Goal: Task Accomplishment & Management: Manage account settings

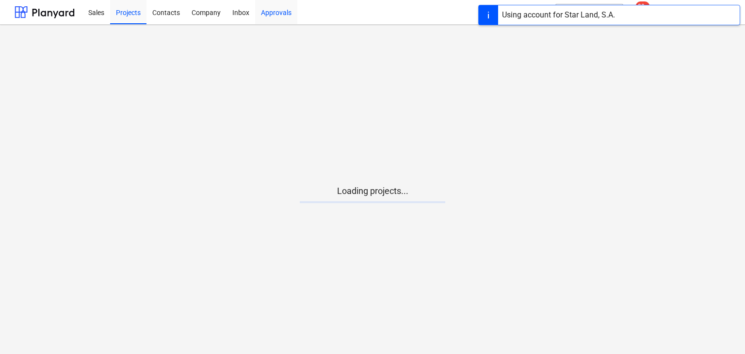
click at [279, 15] on div "Approvals" at bounding box center [276, 12] width 42 height 25
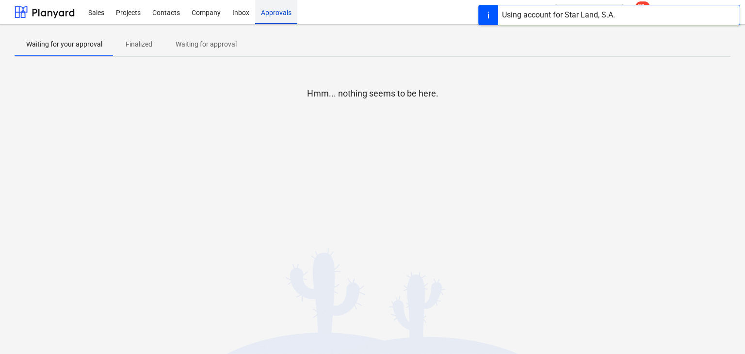
click at [277, 16] on div "Approvals" at bounding box center [276, 12] width 42 height 25
click at [575, 108] on div at bounding box center [373, 108] width 716 height 19
click at [726, 8] on div "Using account for Star Land, S.A." at bounding box center [609, 15] width 262 height 20
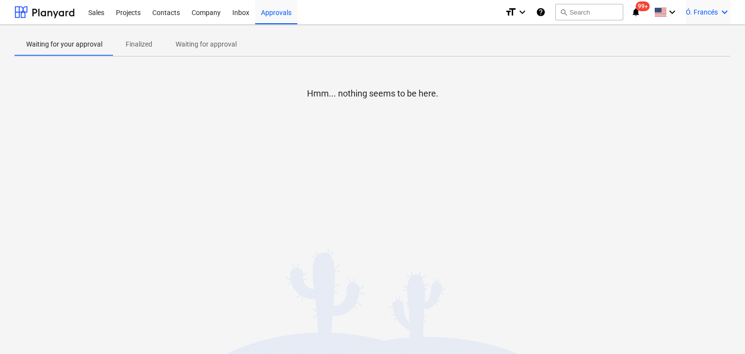
click at [723, 11] on icon "keyboard_arrow_down" at bounding box center [725, 12] width 12 height 12
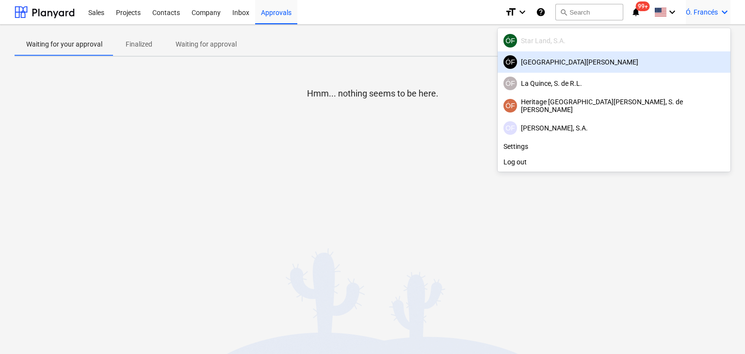
click at [663, 60] on div "[GEOGRAPHIC_DATA][PERSON_NAME]" at bounding box center [614, 62] width 221 height 14
